Goal: Navigation & Orientation: Find specific page/section

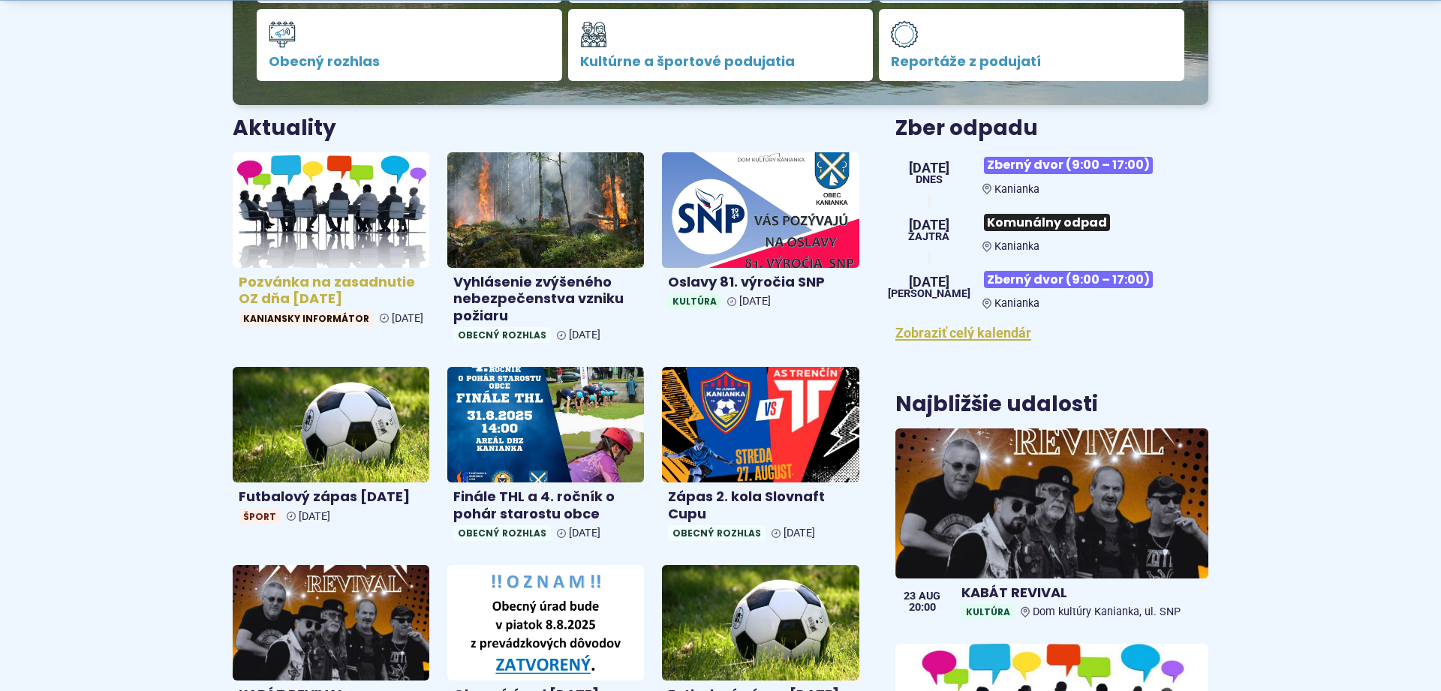
scroll to position [536, 0]
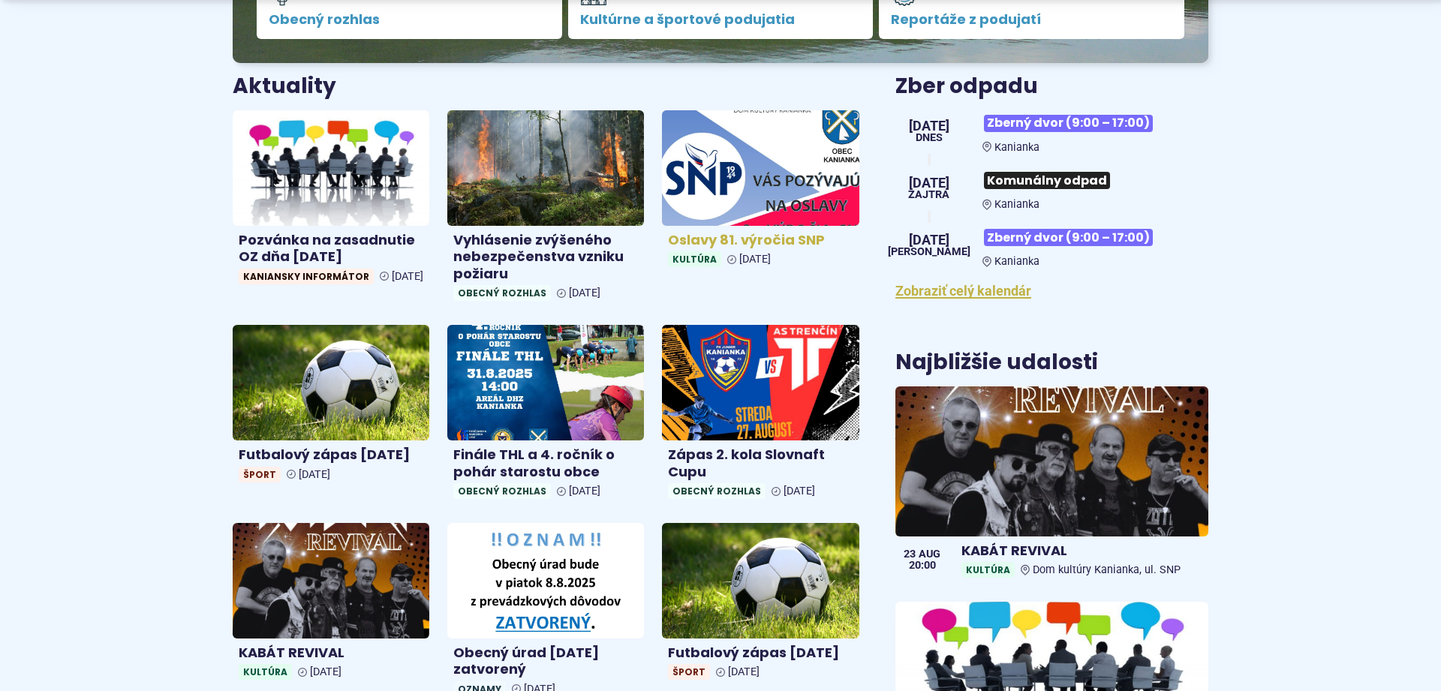
click at [766, 188] on img at bounding box center [761, 167] width 227 height 133
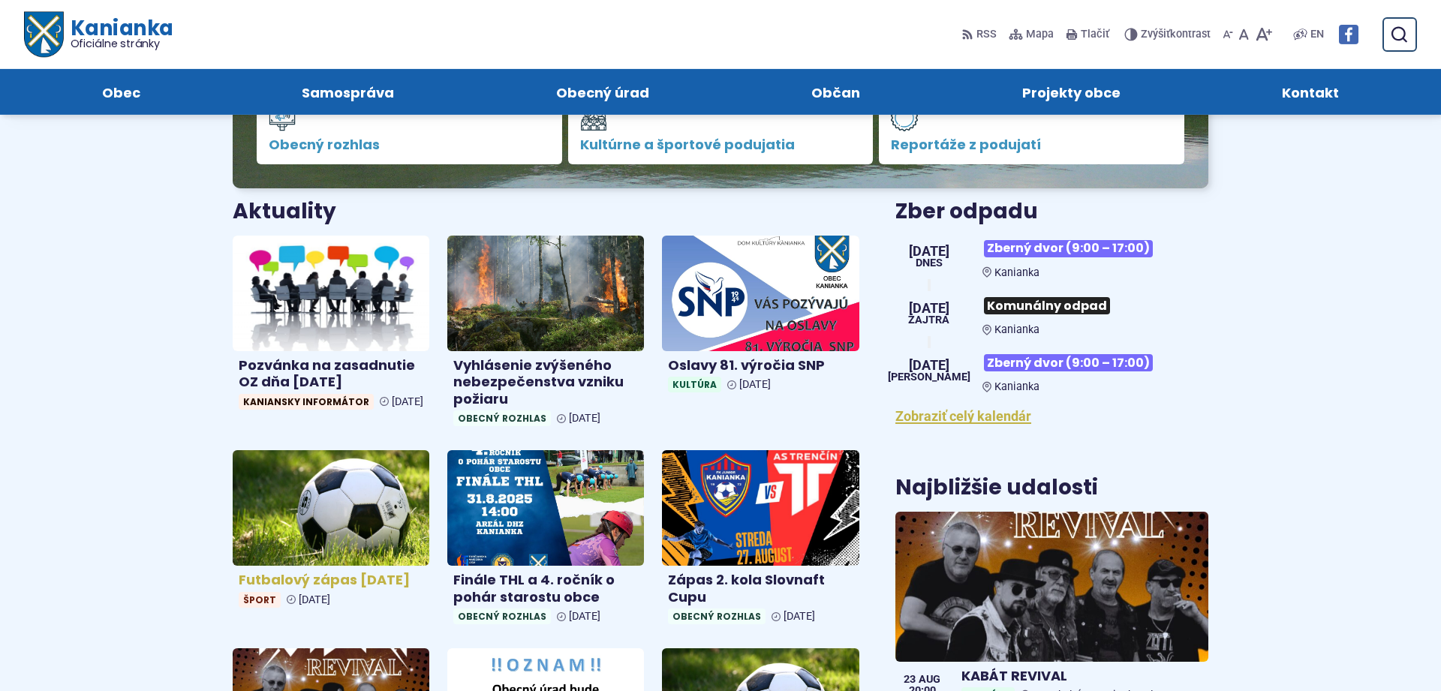
scroll to position [383, 0]
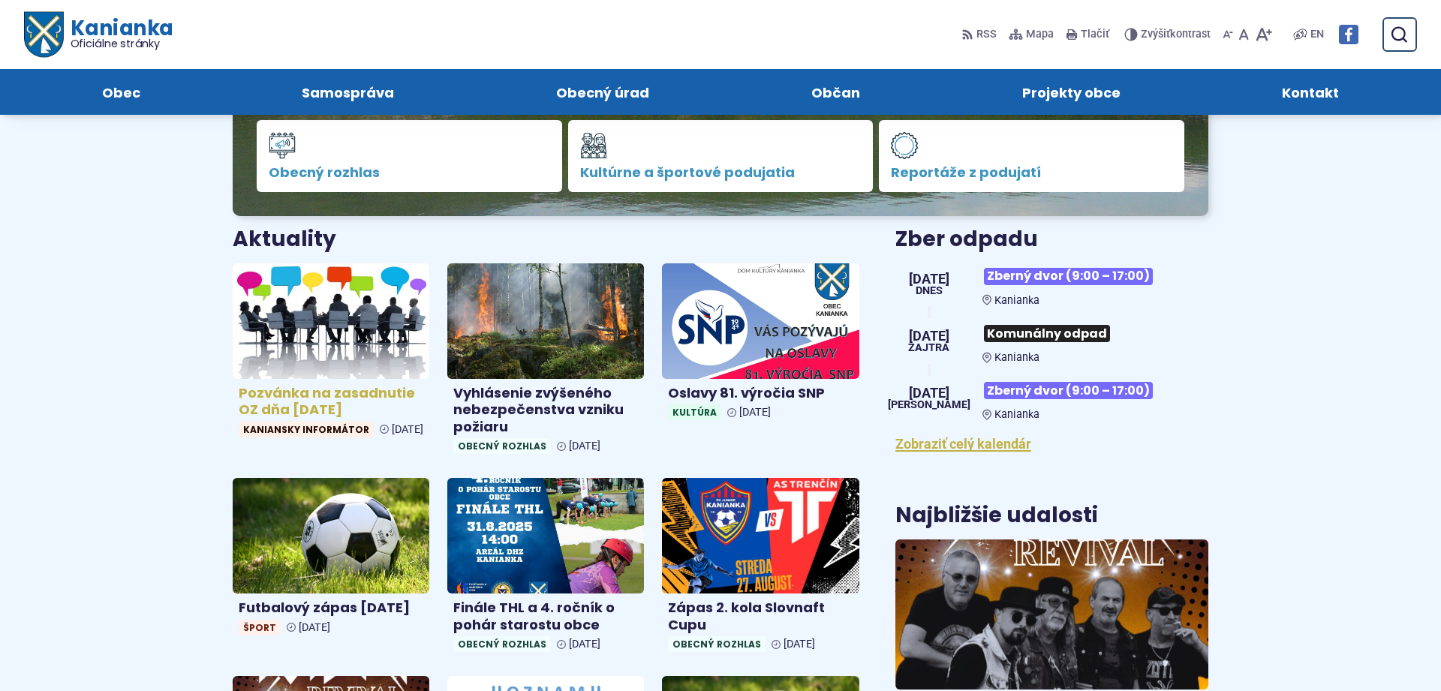
click at [360, 420] on link "Pozvánka na zasadnutie OZ dňa [DATE] Kaniansky informátor [DATE]" at bounding box center [331, 353] width 197 height 180
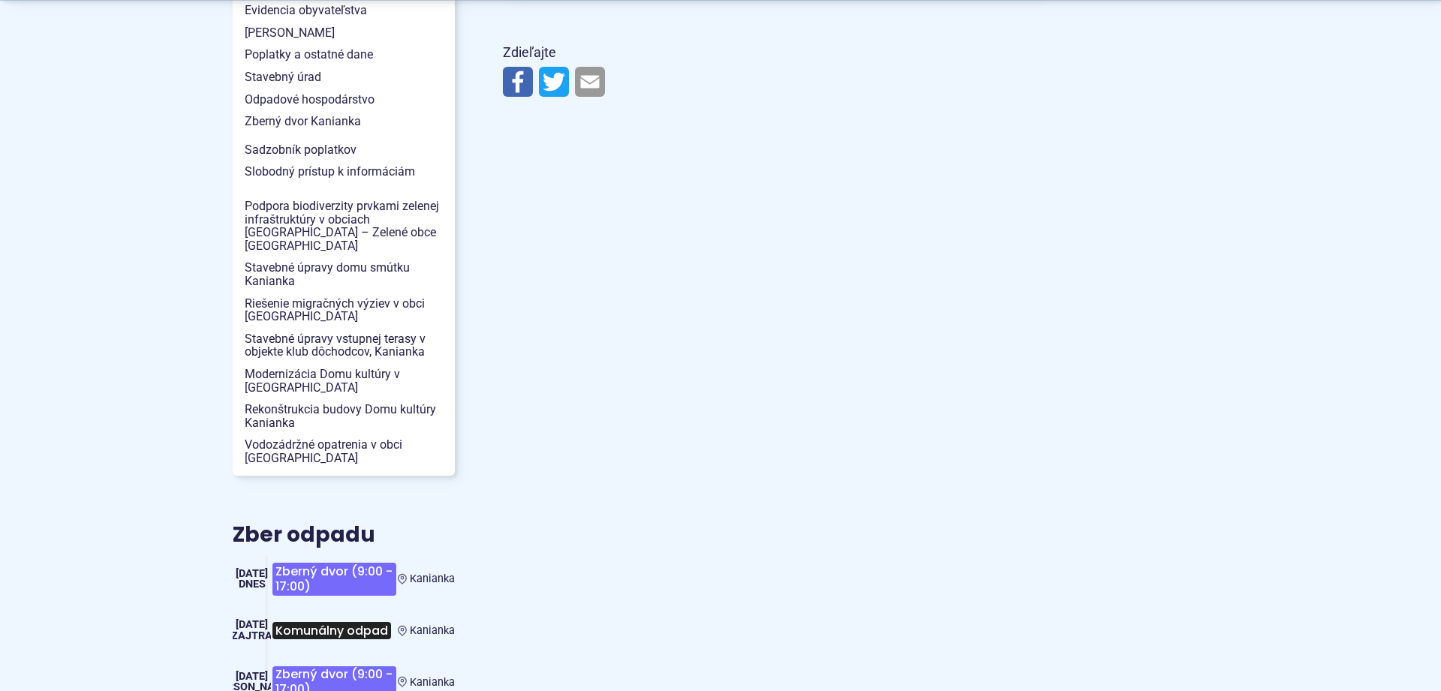
scroll to position [1608, 0]
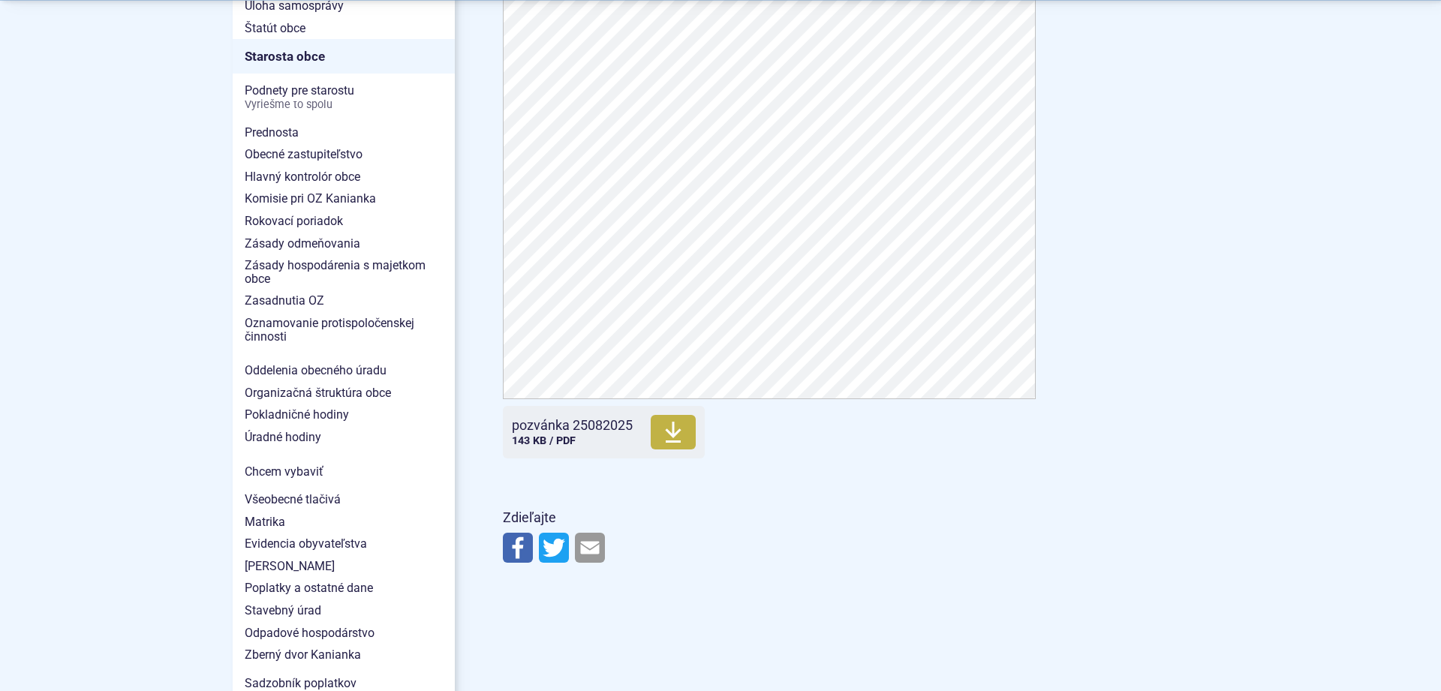
scroll to position [1148, 0]
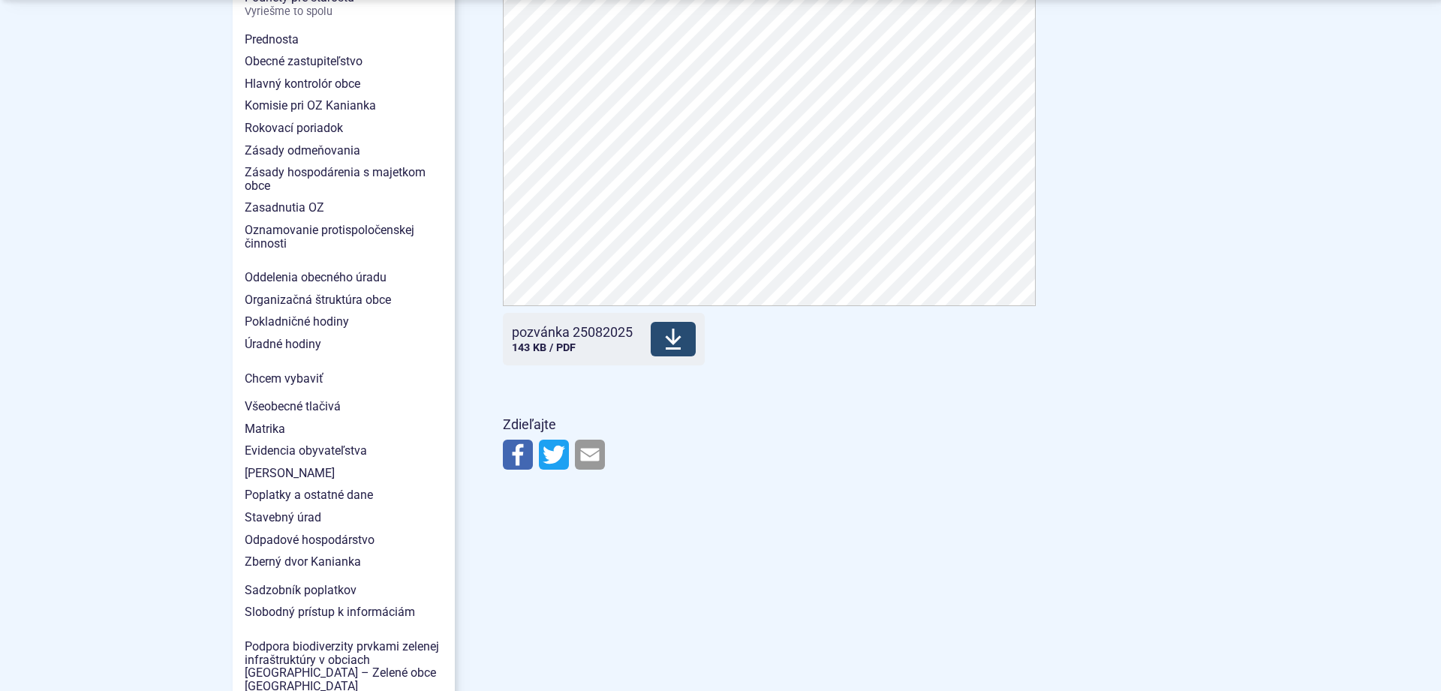
click at [678, 333] on icon at bounding box center [673, 339] width 18 height 24
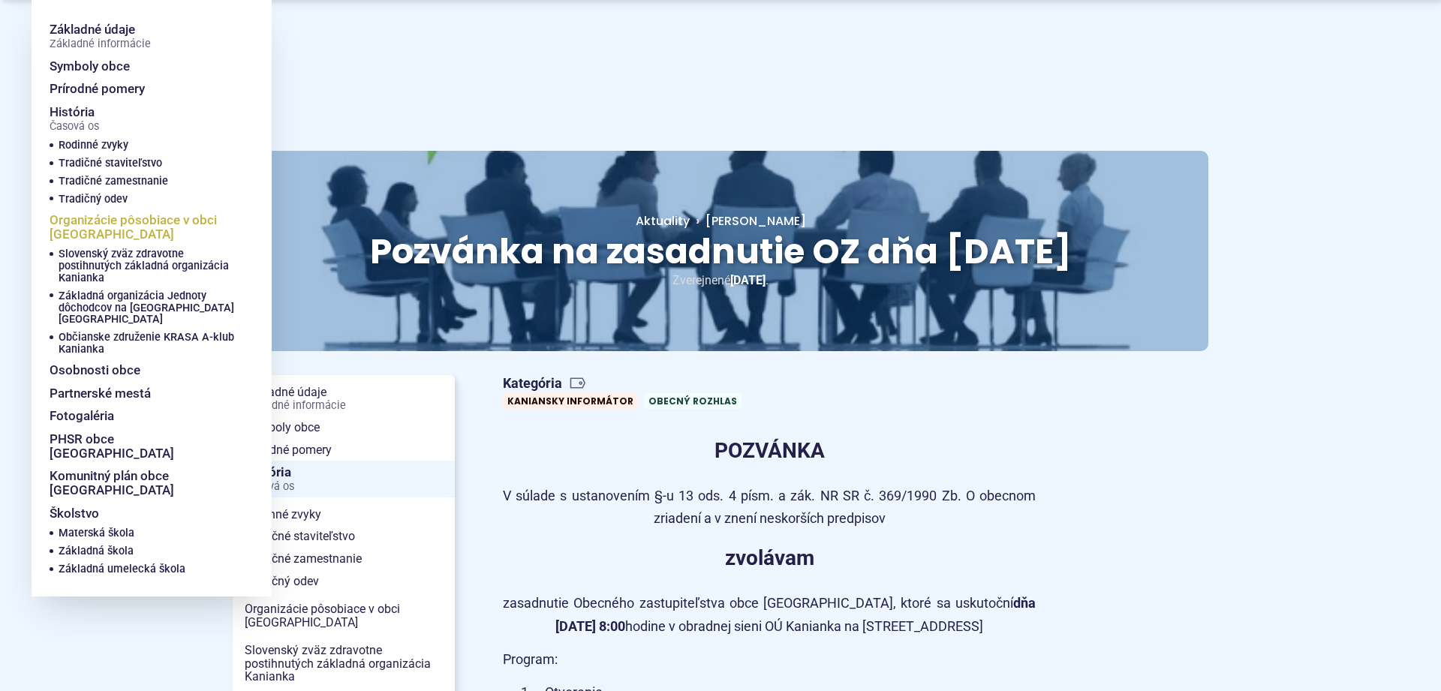
scroll to position [77, 0]
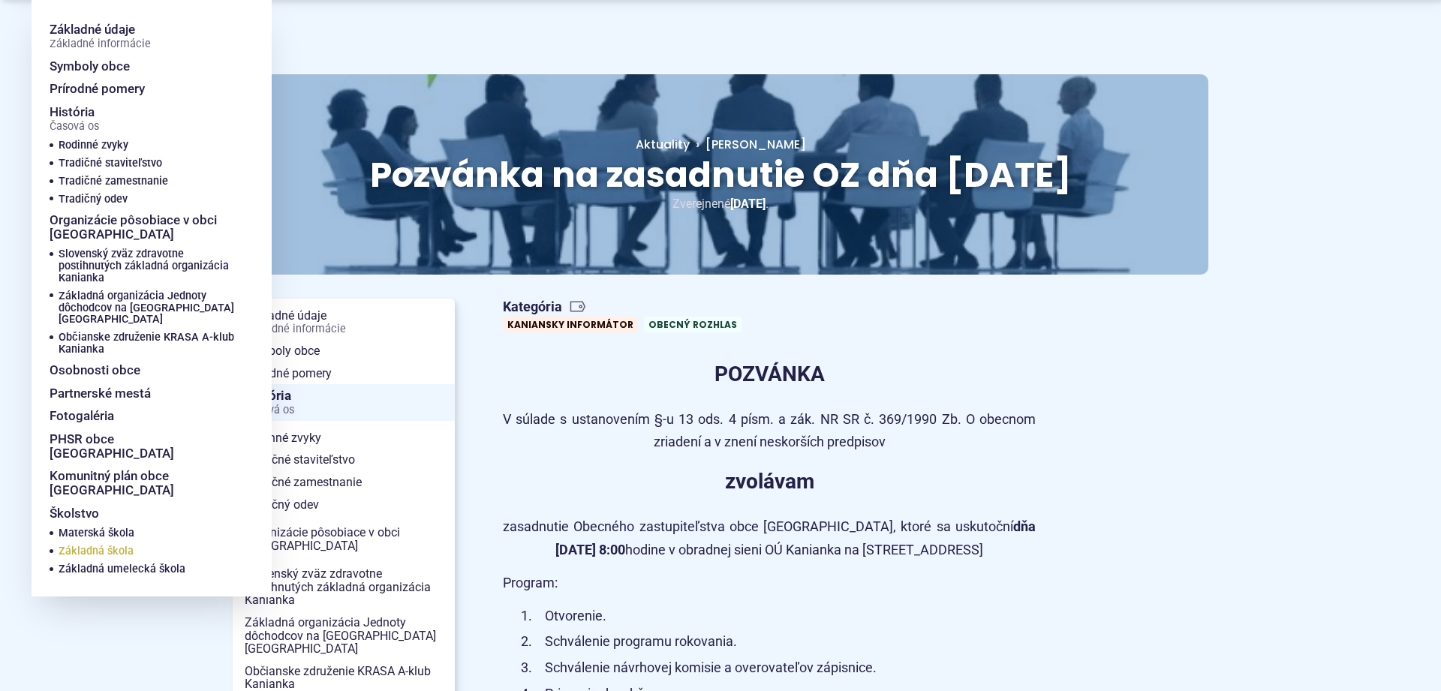
click at [81, 543] on span "Základná škola" at bounding box center [96, 552] width 75 height 18
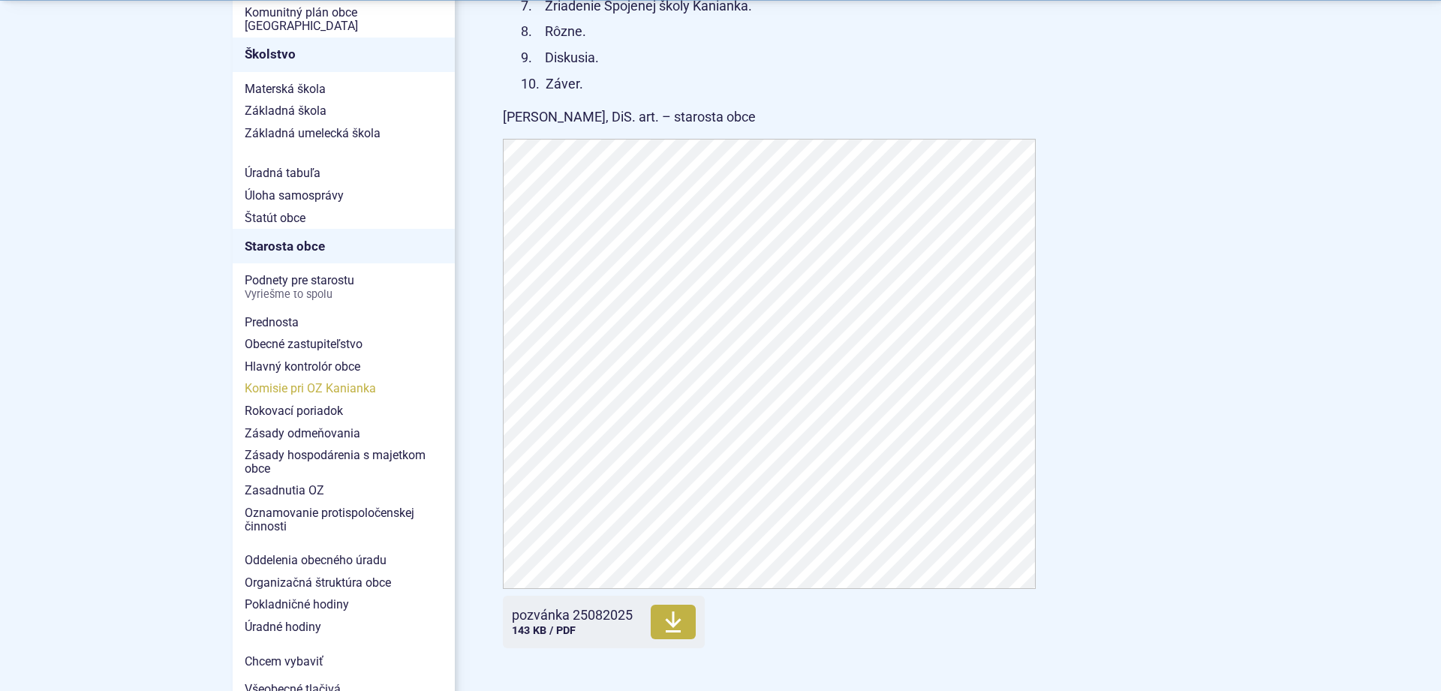
scroll to position [995, 0]
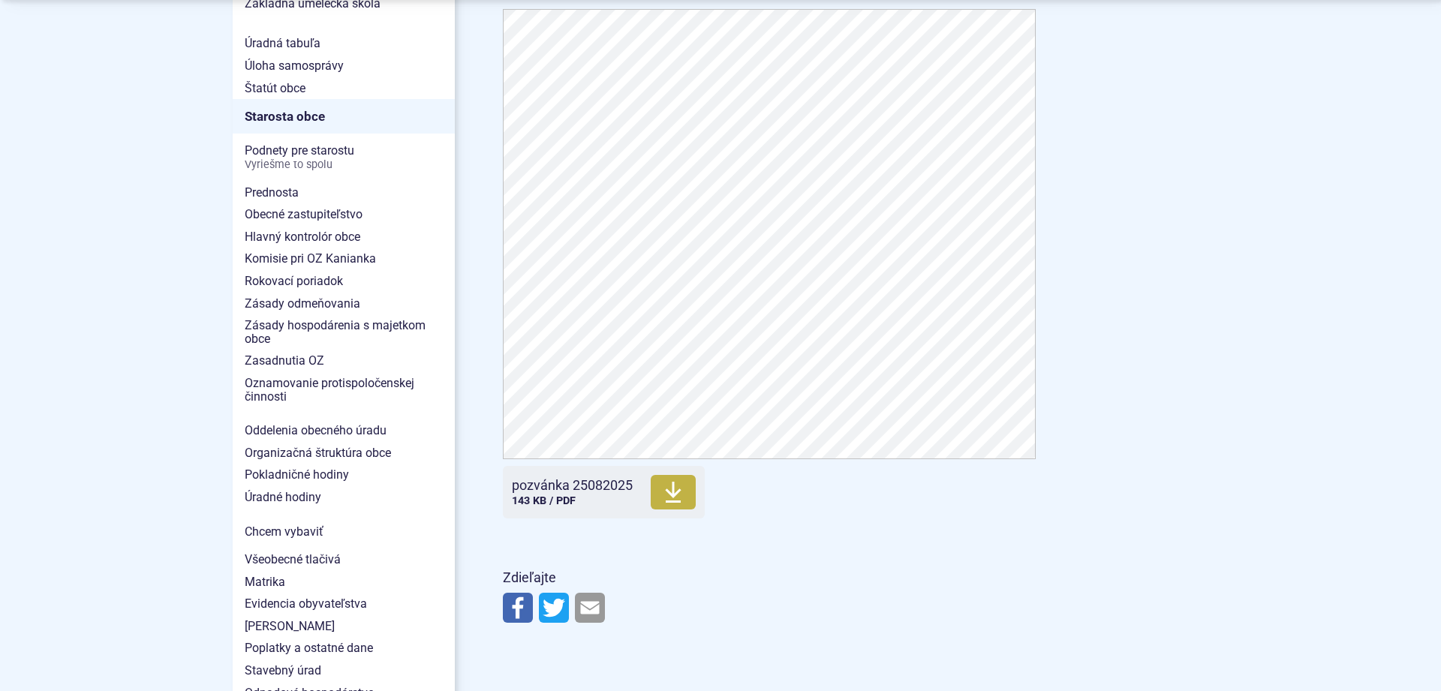
click at [1295, 152] on body "Na zabezpečenie funkčnosti a anonymnú analýzu návštevnosti táto webstránka ukla…" at bounding box center [720, 594] width 1441 height 3178
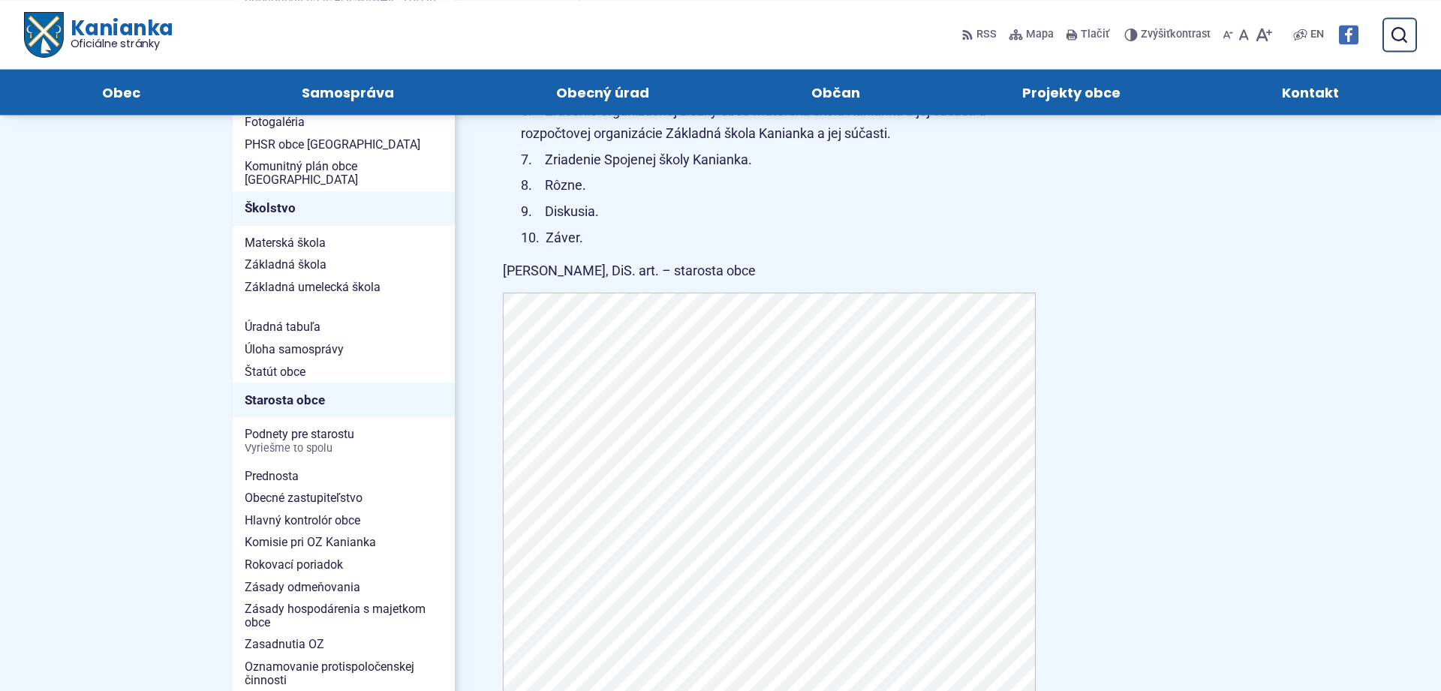
scroll to position [536, 0]
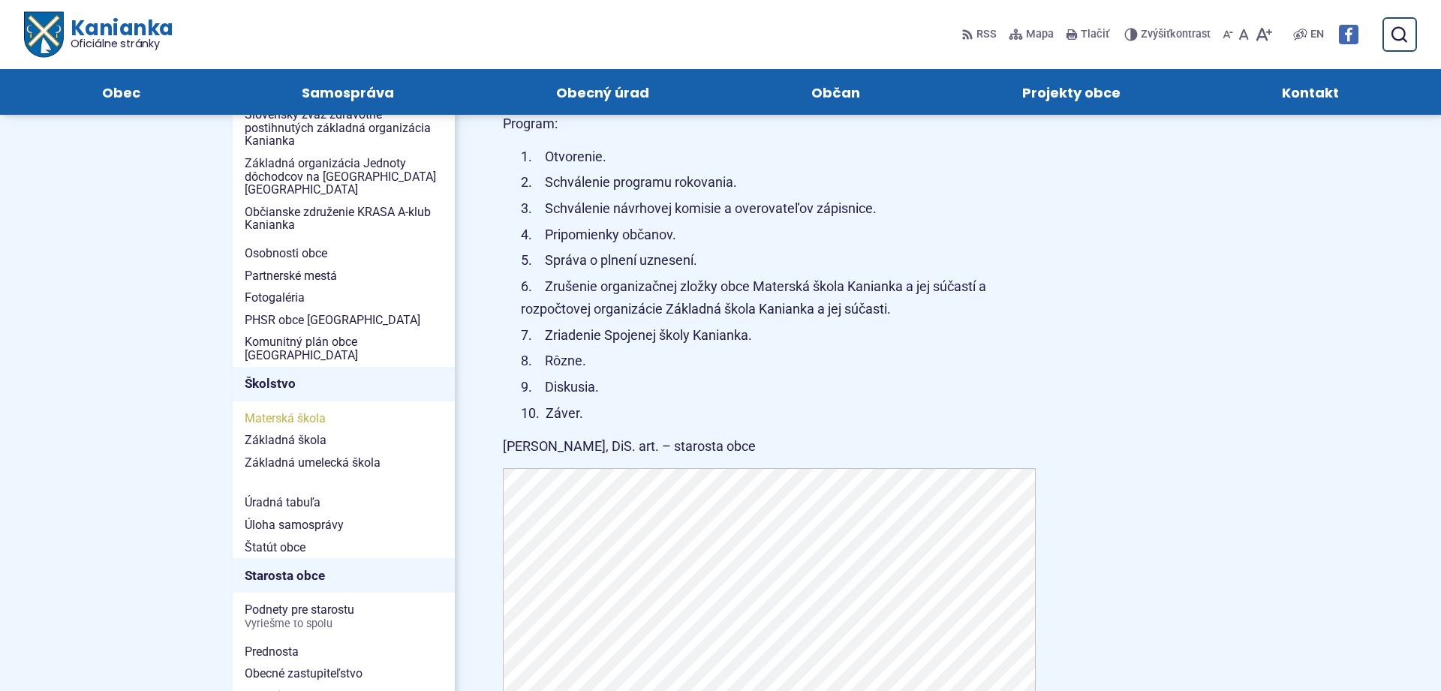
click at [314, 408] on span "Materská škola" at bounding box center [344, 419] width 198 height 23
